Goal: Navigation & Orientation: Find specific page/section

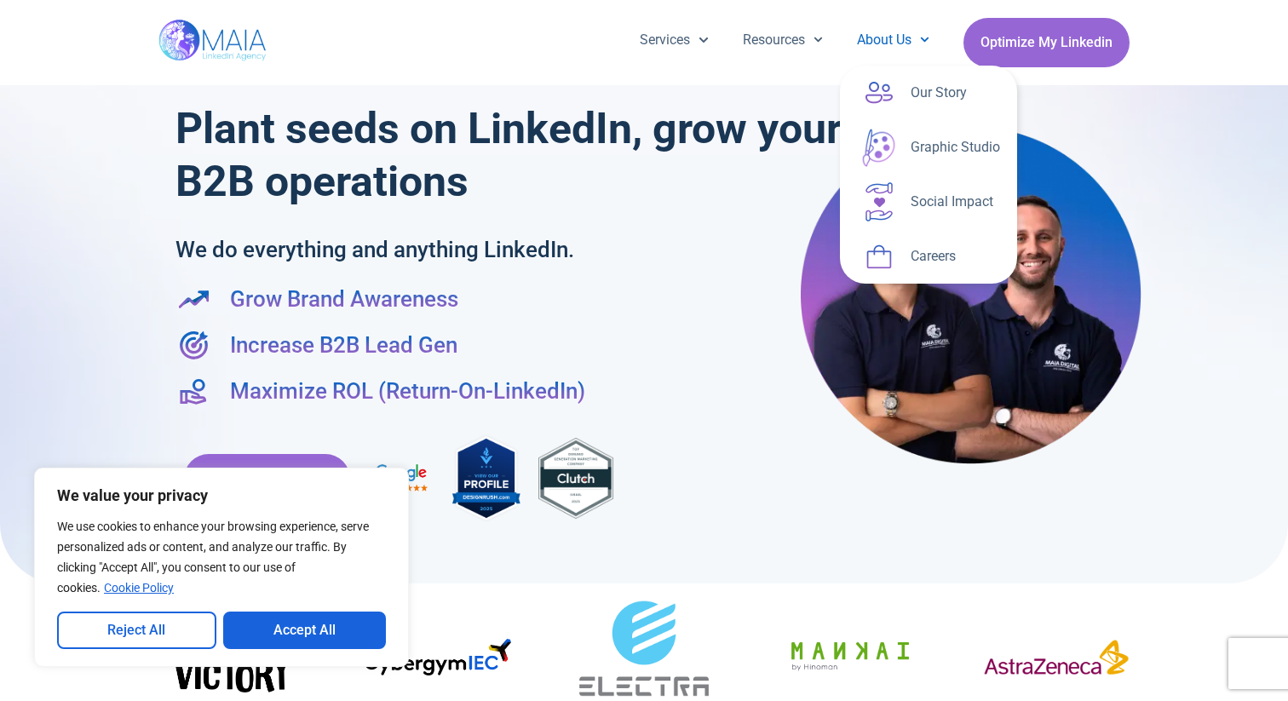
click at [926, 43] on link "About Us" at bounding box center [893, 40] width 106 height 44
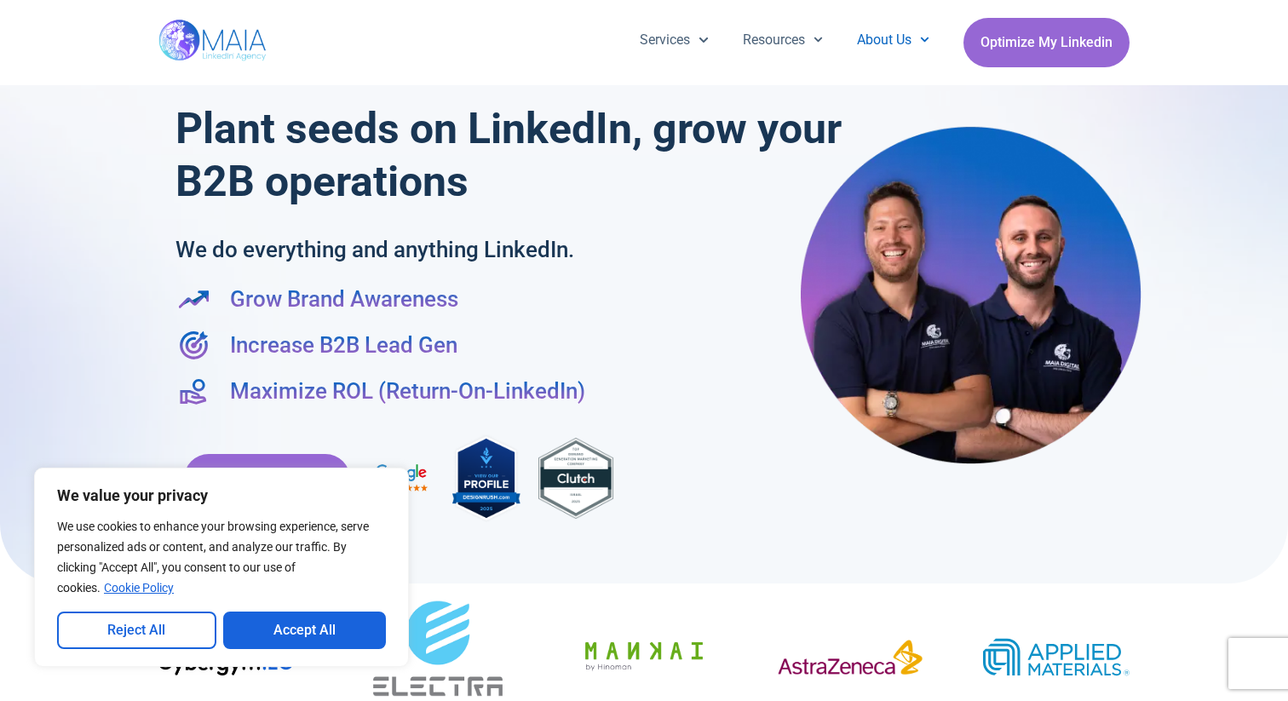
click at [925, 52] on span "Menu" at bounding box center [920, 39] width 18 height 26
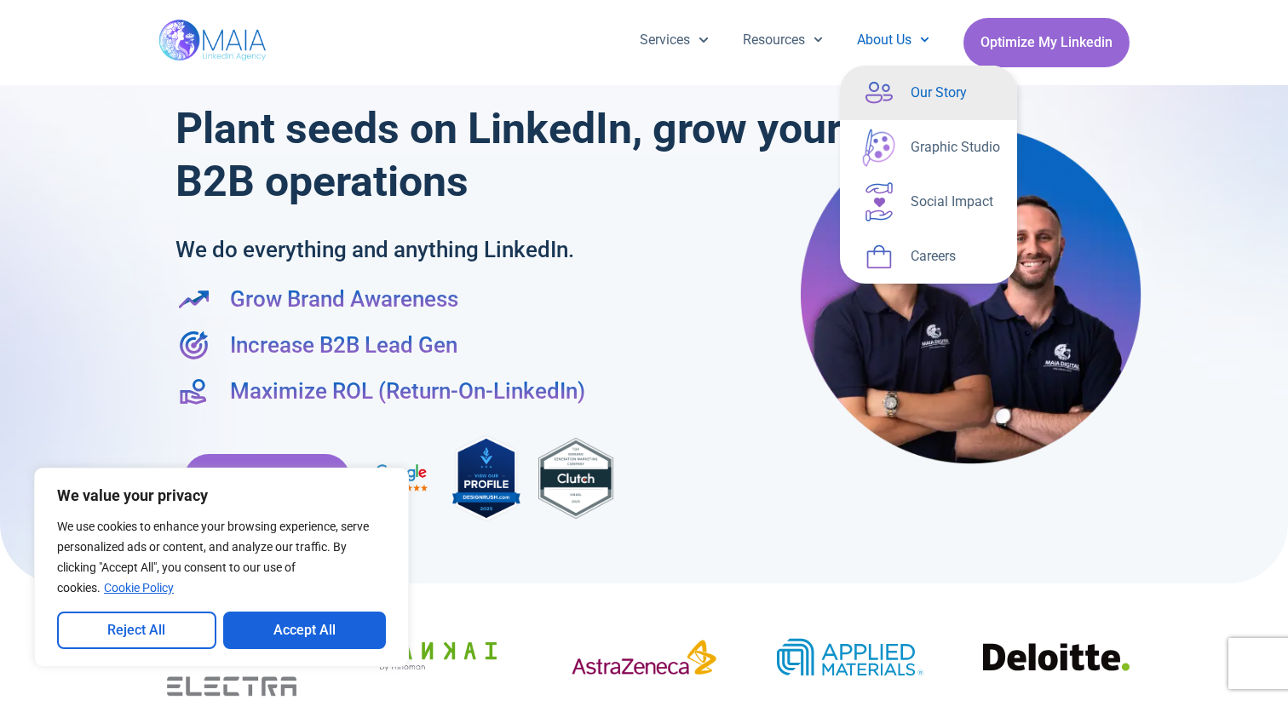
click at [934, 97] on link "Our Story" at bounding box center [928, 93] width 177 height 55
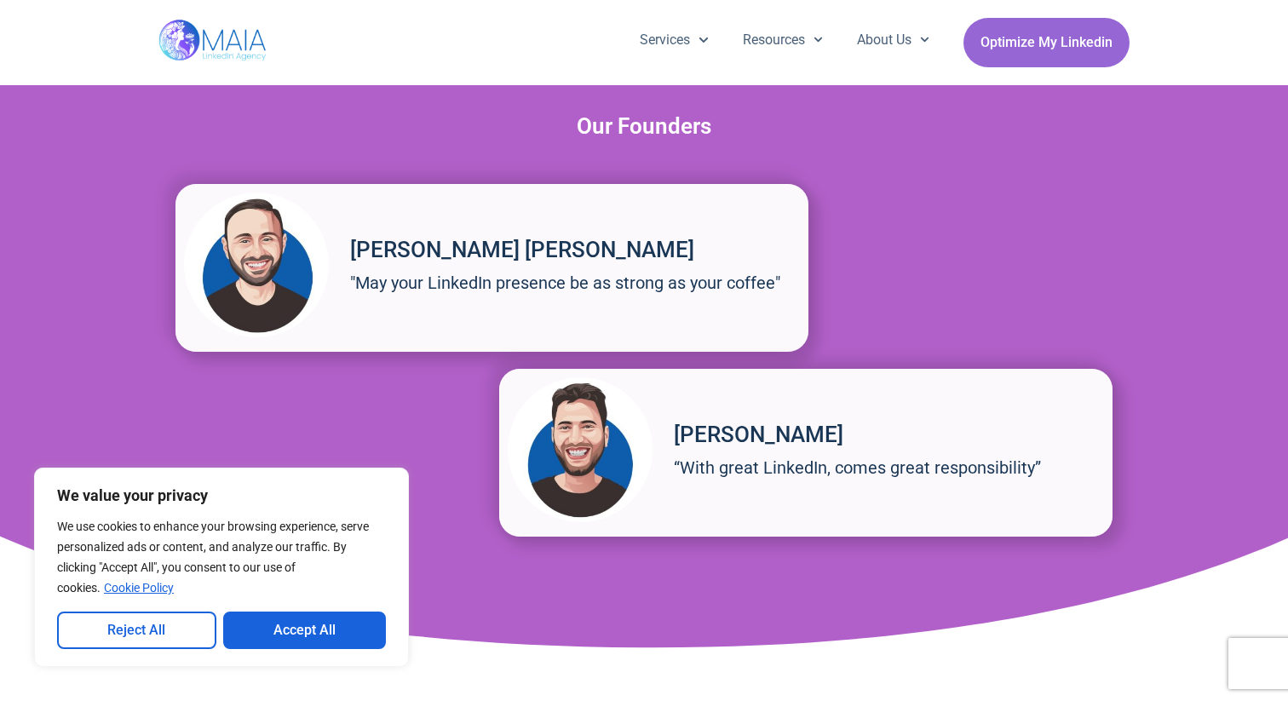
scroll to position [2406, 0]
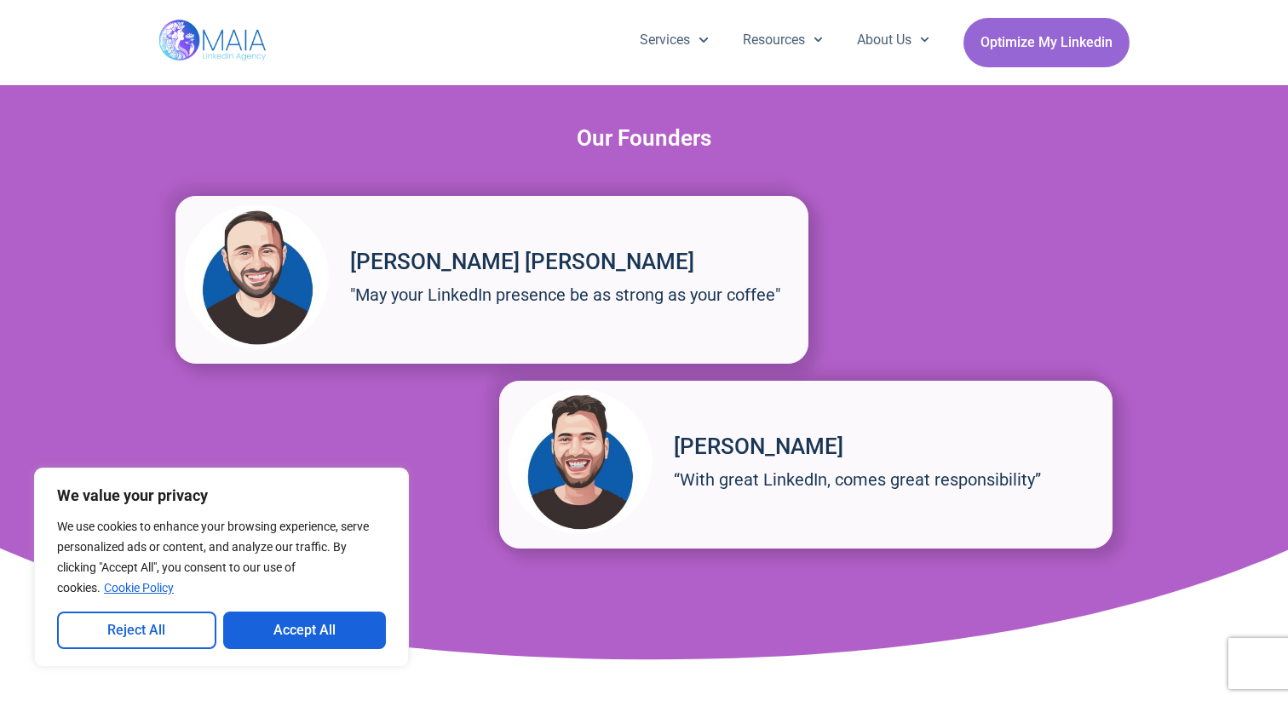
click at [586, 465] on img at bounding box center [580, 461] width 145 height 145
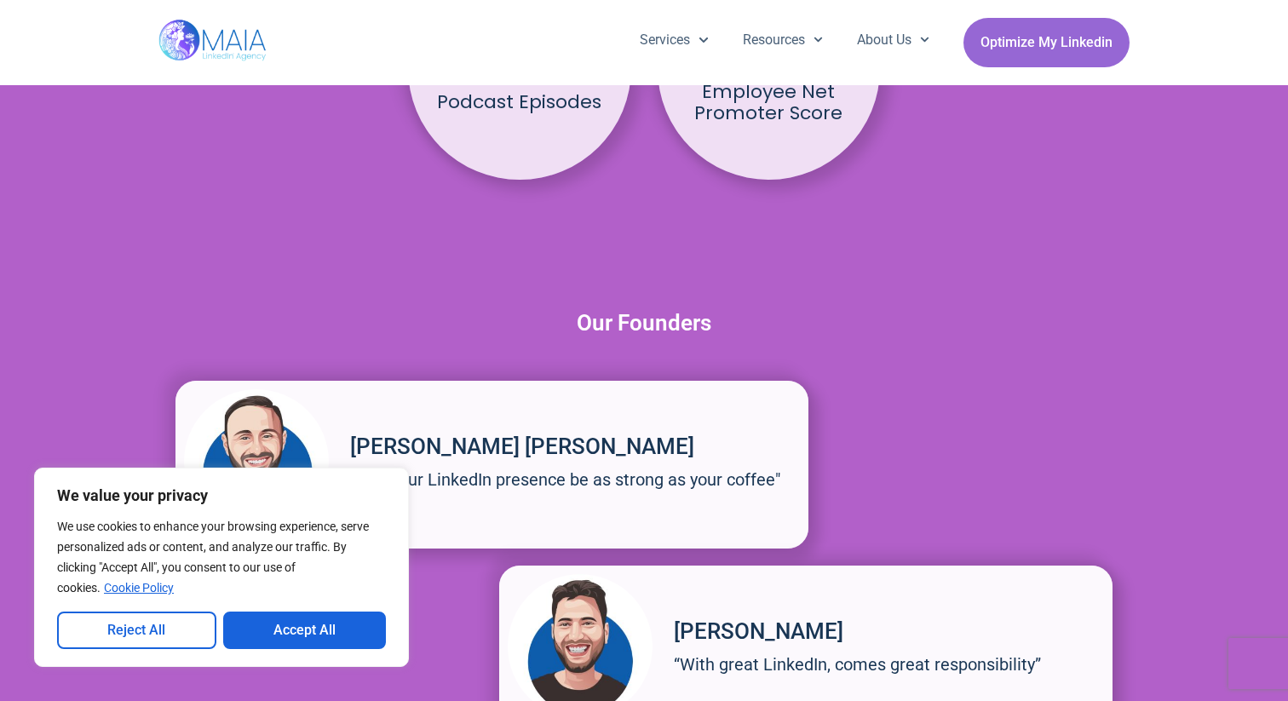
scroll to position [2200, 0]
